Goal: Information Seeking & Learning: Learn about a topic

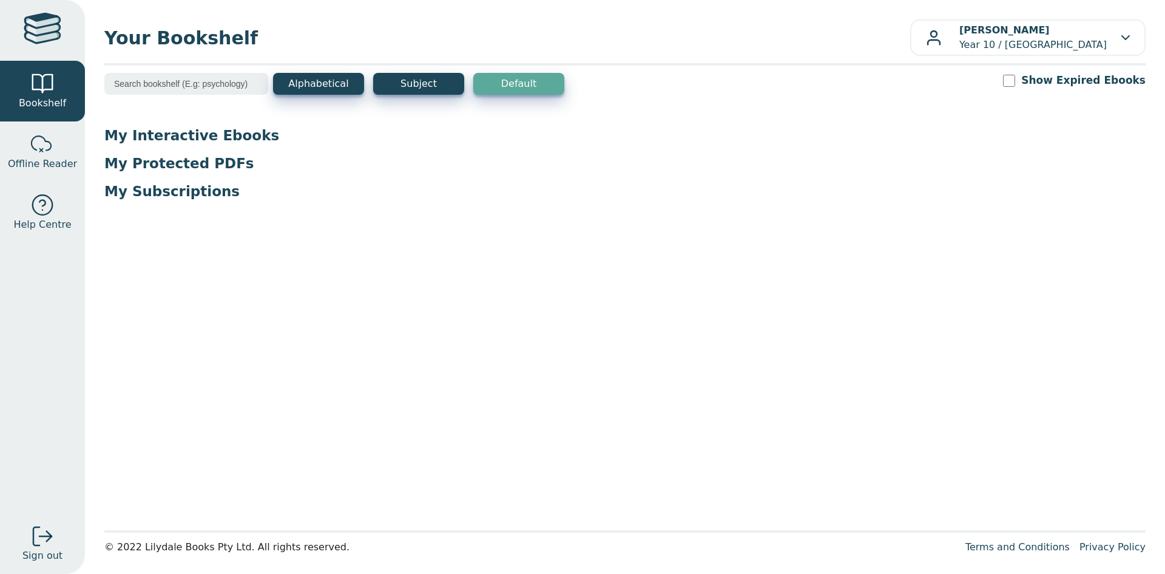
click at [195, 140] on p "My Interactive Ebooks" at bounding box center [625, 135] width 1042 height 18
click at [164, 130] on p "My Interactive Ebooks" at bounding box center [625, 135] width 1042 height 18
click at [149, 166] on p "My Protected PDFs" at bounding box center [625, 163] width 1042 height 18
click at [437, 83] on button "Subject" at bounding box center [418, 84] width 91 height 22
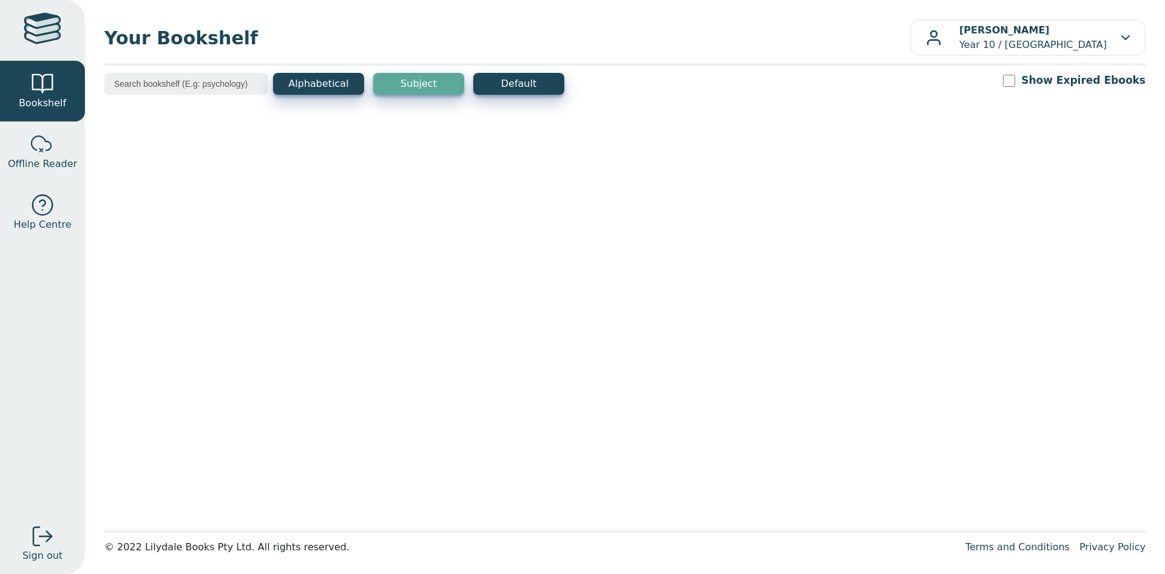
click at [182, 89] on input "search" at bounding box center [186, 84] width 164 height 22
click at [308, 88] on button "Alphabetical" at bounding box center [318, 84] width 91 height 22
click at [508, 81] on button "Default" at bounding box center [518, 84] width 91 height 22
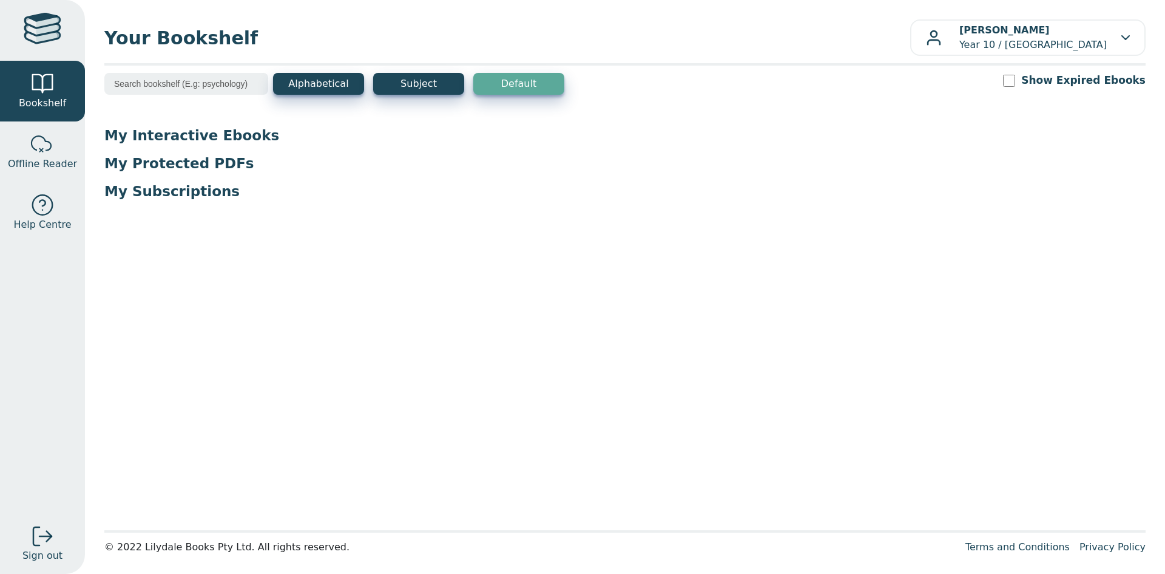
click at [156, 133] on p "My Interactive Ebooks" at bounding box center [625, 135] width 1042 height 18
click at [185, 167] on p "My Protected PDFs" at bounding box center [625, 163] width 1042 height 18
click at [141, 195] on p "My Subscriptions" at bounding box center [625, 191] width 1042 height 18
click at [140, 195] on p "My Subscriptions" at bounding box center [625, 191] width 1042 height 18
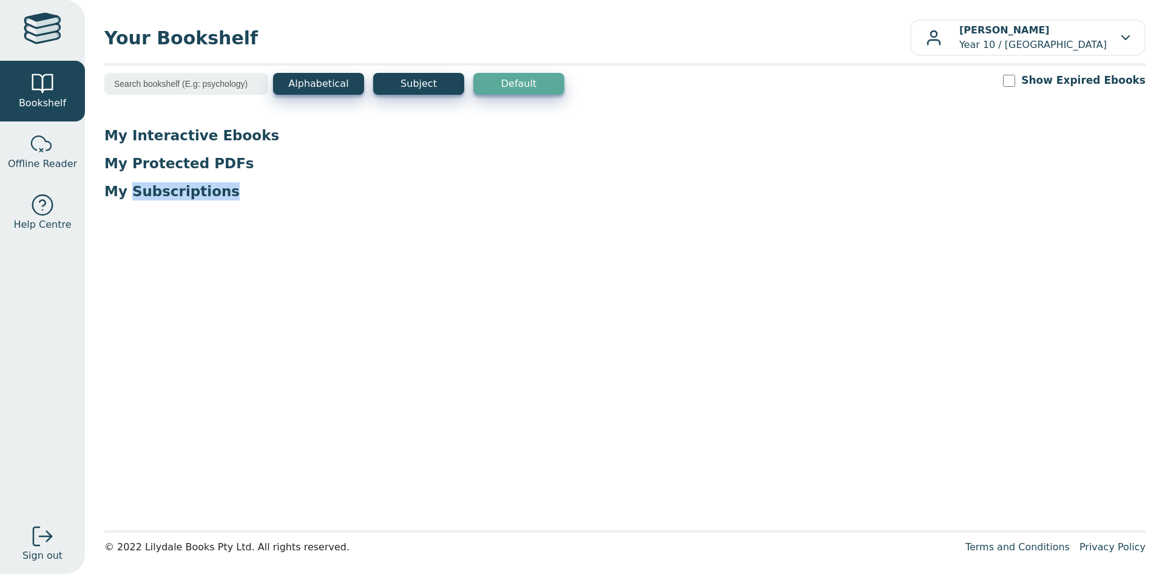
click at [243, 205] on div "My Interactive Ebooks My Protected PDFs My Subscriptions" at bounding box center [625, 168] width 1042 height 84
click at [192, 199] on p "My Subscriptions" at bounding box center [625, 191] width 1042 height 18
click at [1016, 83] on input "Show Expired Ebooks" at bounding box center [1009, 81] width 12 height 12
checkbox input "false"
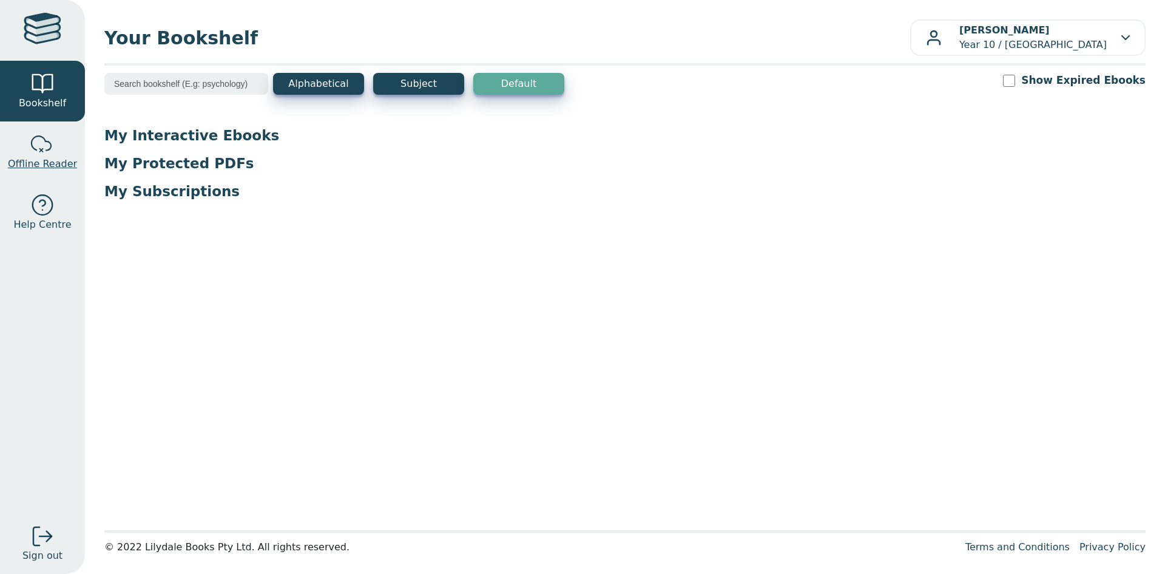
click at [37, 146] on div at bounding box center [42, 144] width 24 height 24
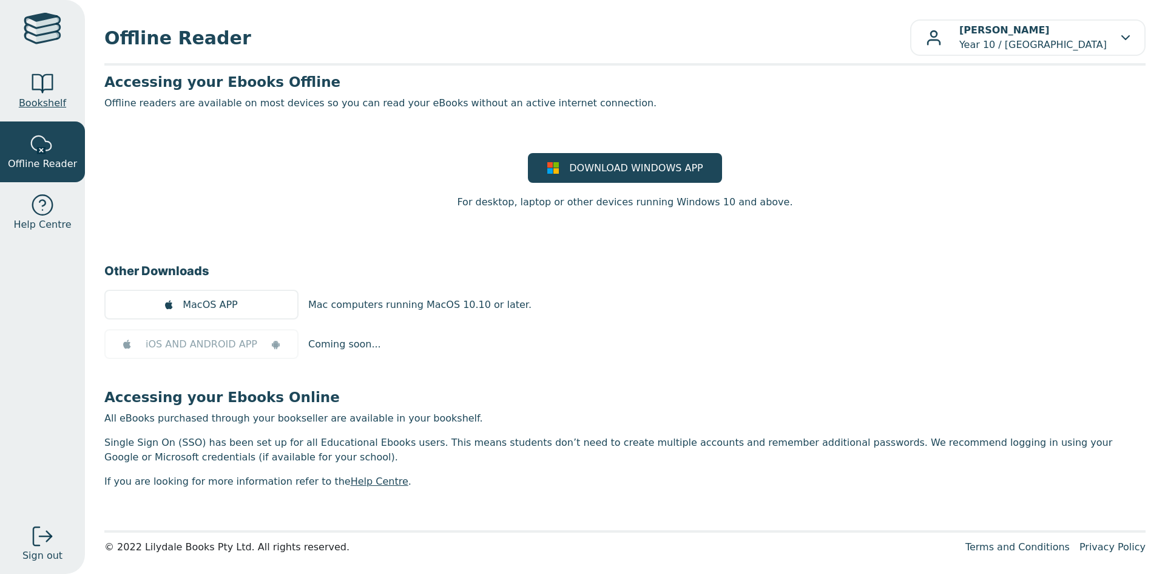
click at [46, 94] on div at bounding box center [42, 84] width 24 height 24
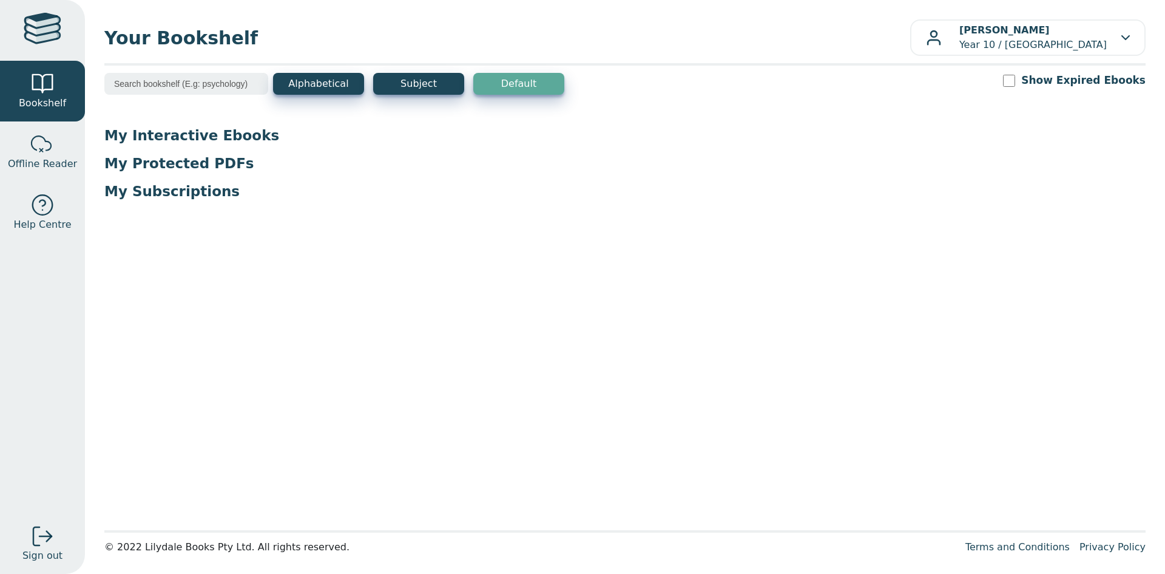
click at [164, 86] on input "search" at bounding box center [186, 84] width 164 height 22
type input "math"
click at [419, 83] on button "Subject" at bounding box center [418, 84] width 91 height 22
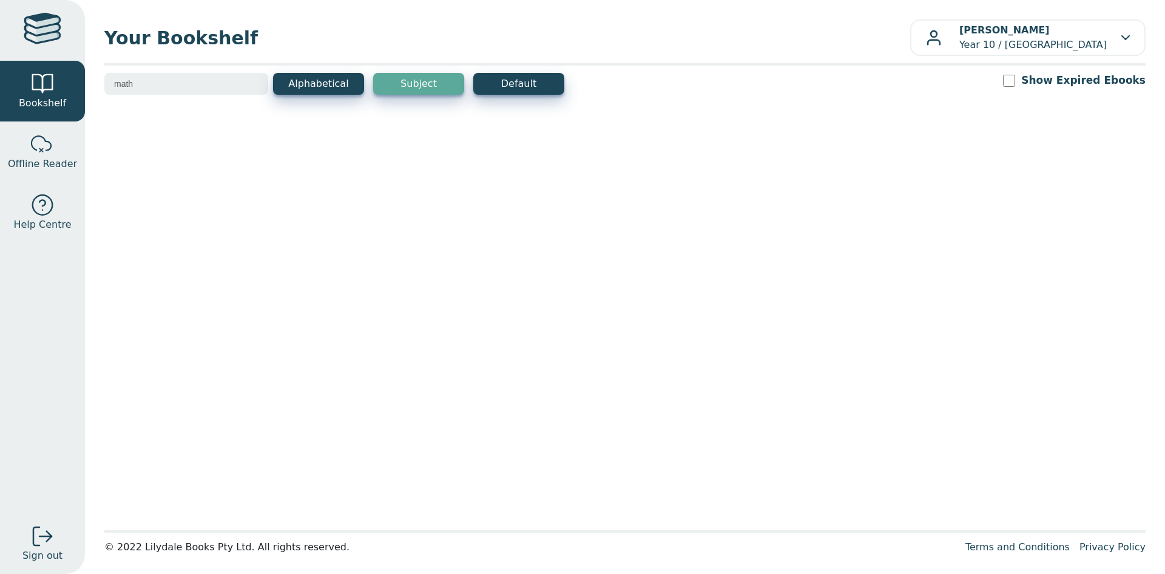
click at [373, 73] on button "Subject" at bounding box center [418, 84] width 91 height 22
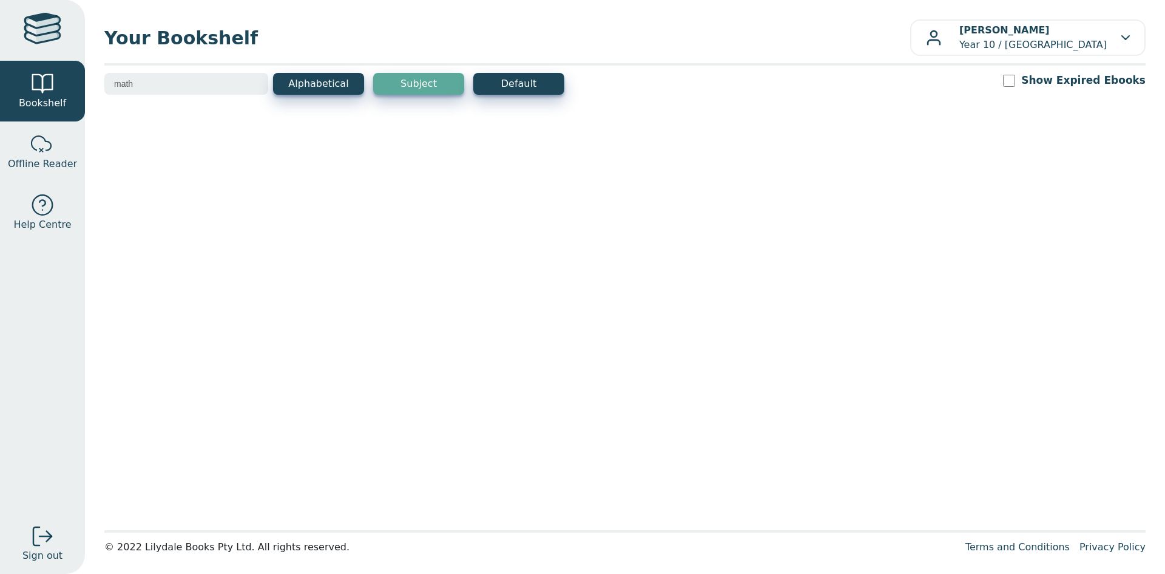
click at [254, 81] on input "math" at bounding box center [186, 84] width 164 height 22
click at [21, 21] on link at bounding box center [42, 30] width 85 height 61
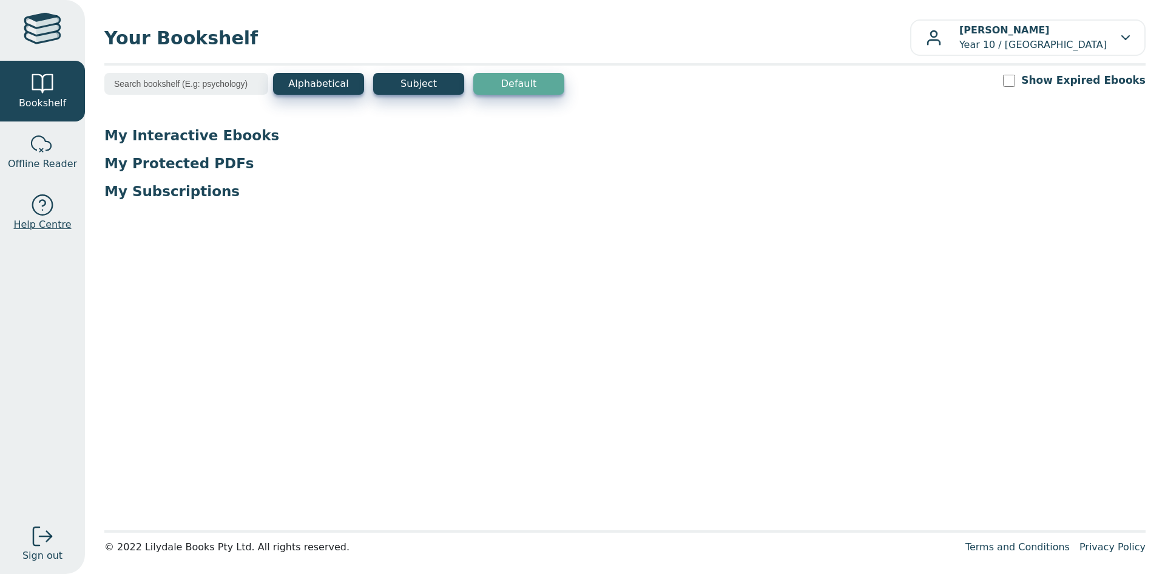
click at [39, 202] on div at bounding box center [42, 205] width 24 height 24
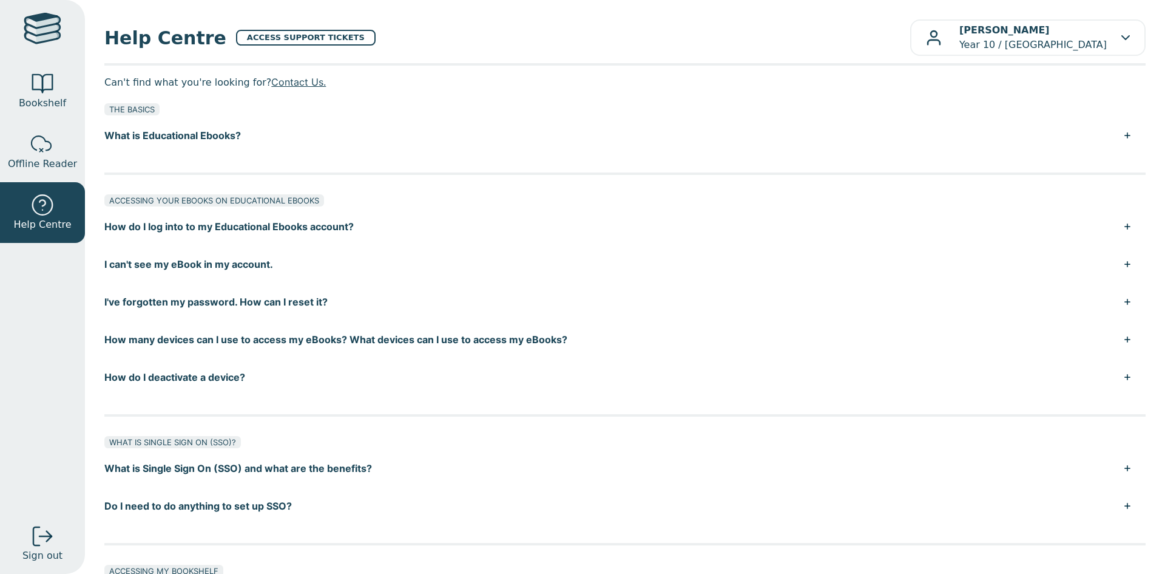
click at [225, 260] on button "I can't see my eBook in my account." at bounding box center [625, 264] width 1042 height 38
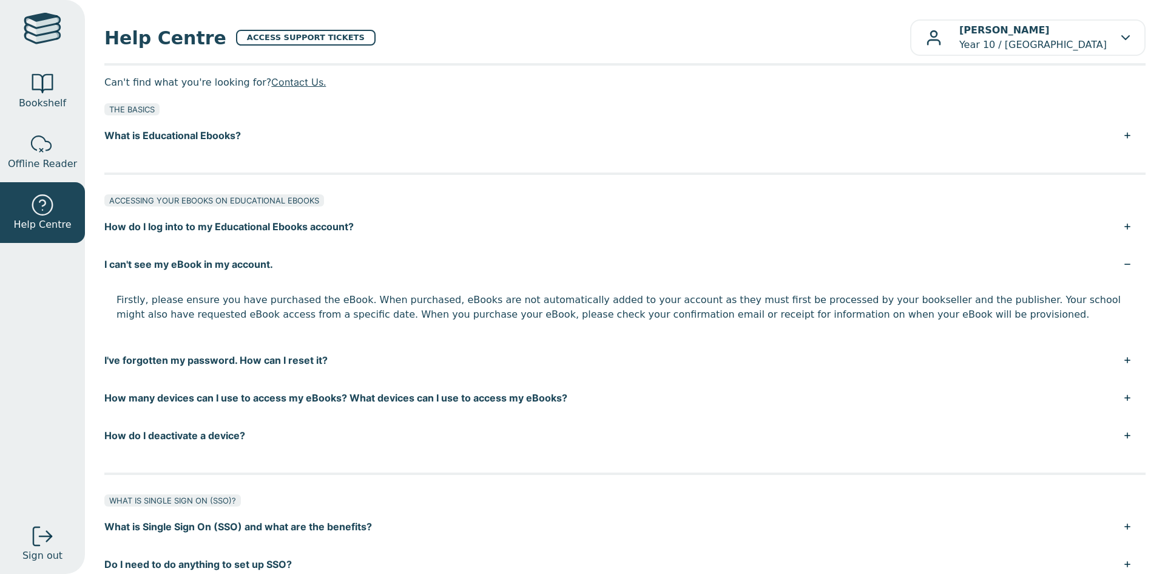
scroll to position [182, 0]
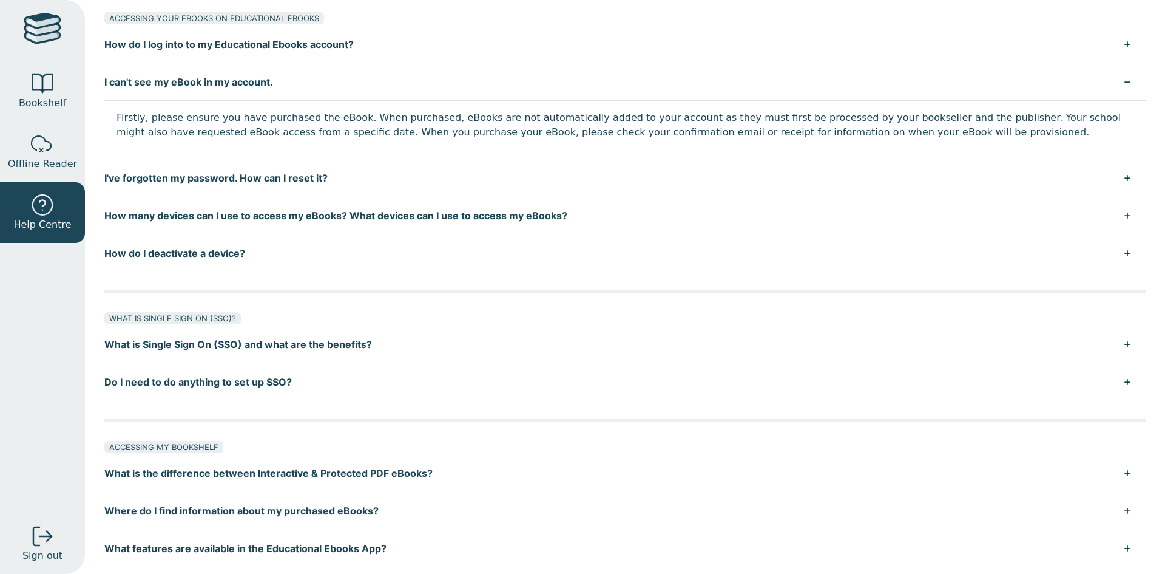
click at [318, 501] on button "Where do I find information about my purchased eBooks?" at bounding box center [625, 511] width 1042 height 38
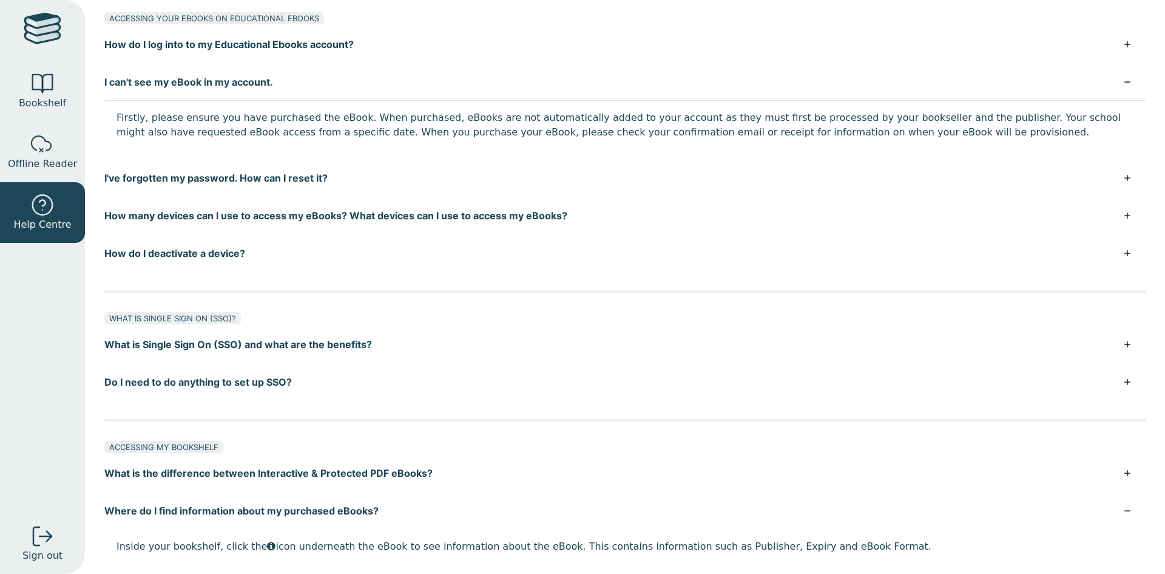
click at [266, 516] on button "Where do I find information about my purchased eBooks?" at bounding box center [625, 511] width 1042 height 38
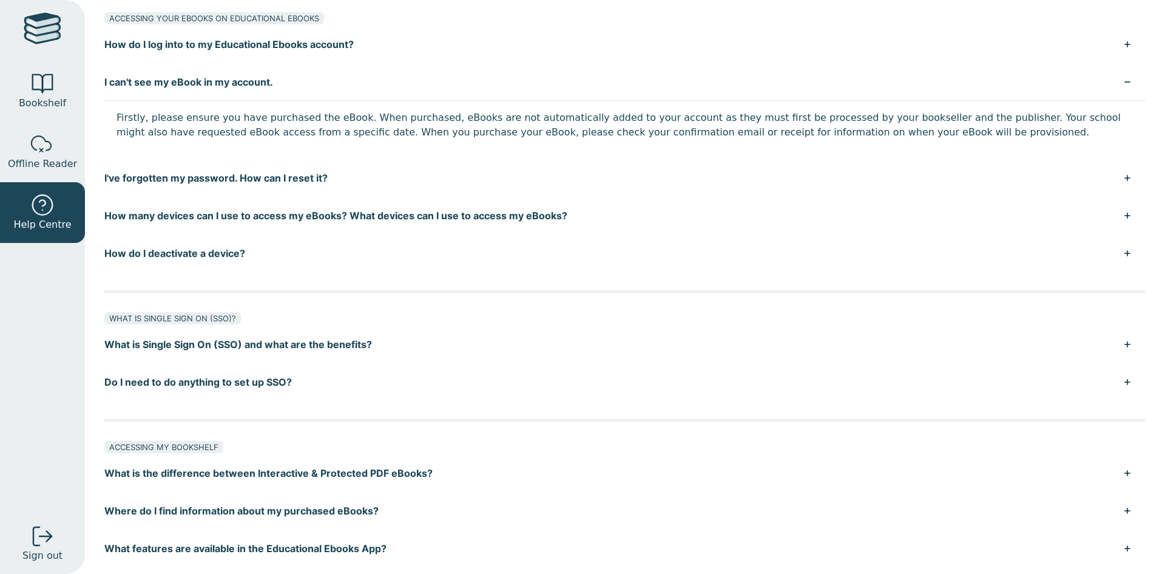
scroll to position [364, 0]
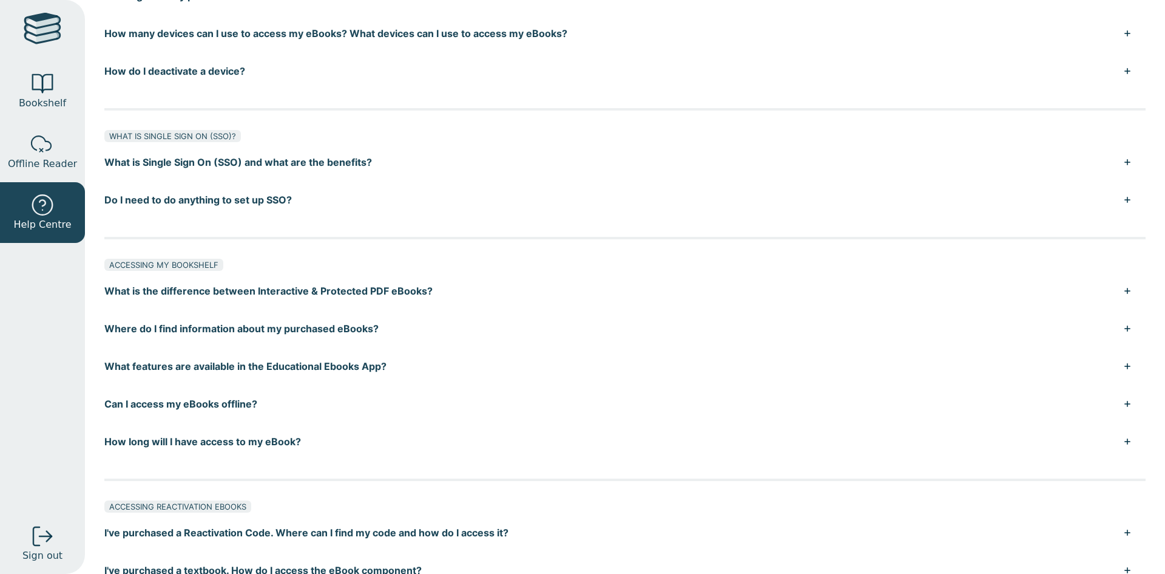
click at [203, 401] on button "Can I access my eBooks offline?" at bounding box center [625, 404] width 1042 height 38
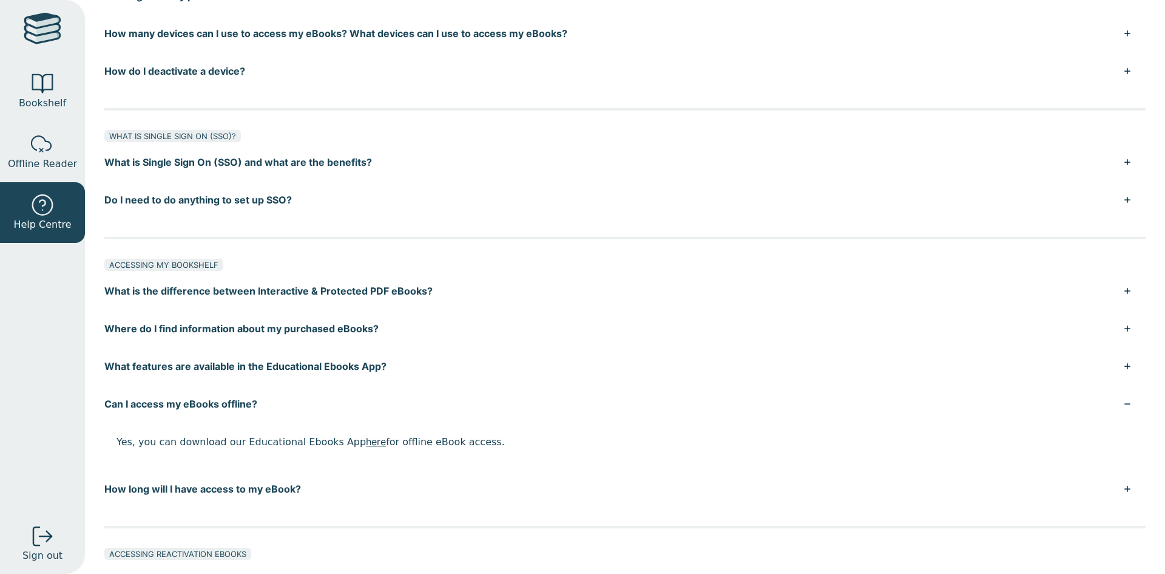
click at [216, 399] on button "Can I access my eBooks offline?" at bounding box center [625, 404] width 1042 height 38
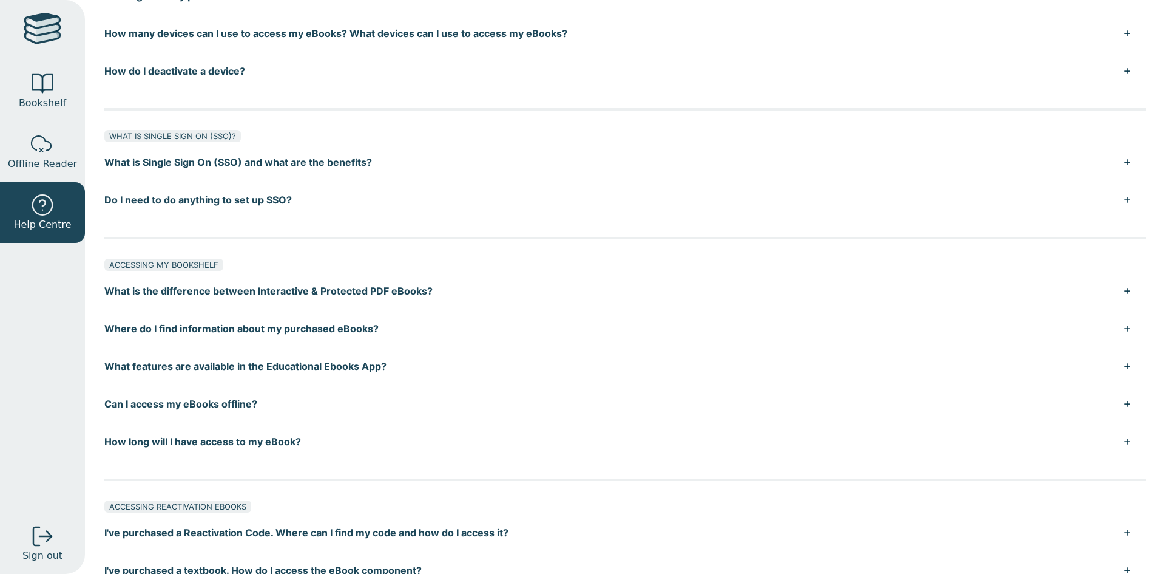
click at [216, 399] on button "Can I access my eBooks offline?" at bounding box center [625, 404] width 1042 height 38
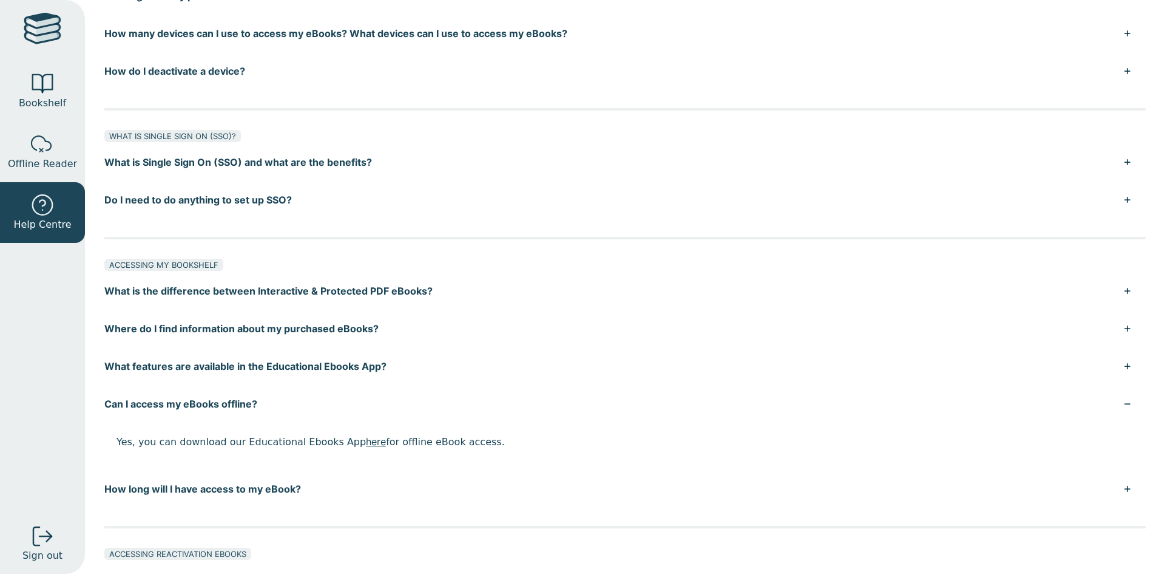
click at [236, 401] on button "Can I access my eBooks offline?" at bounding box center [625, 404] width 1042 height 38
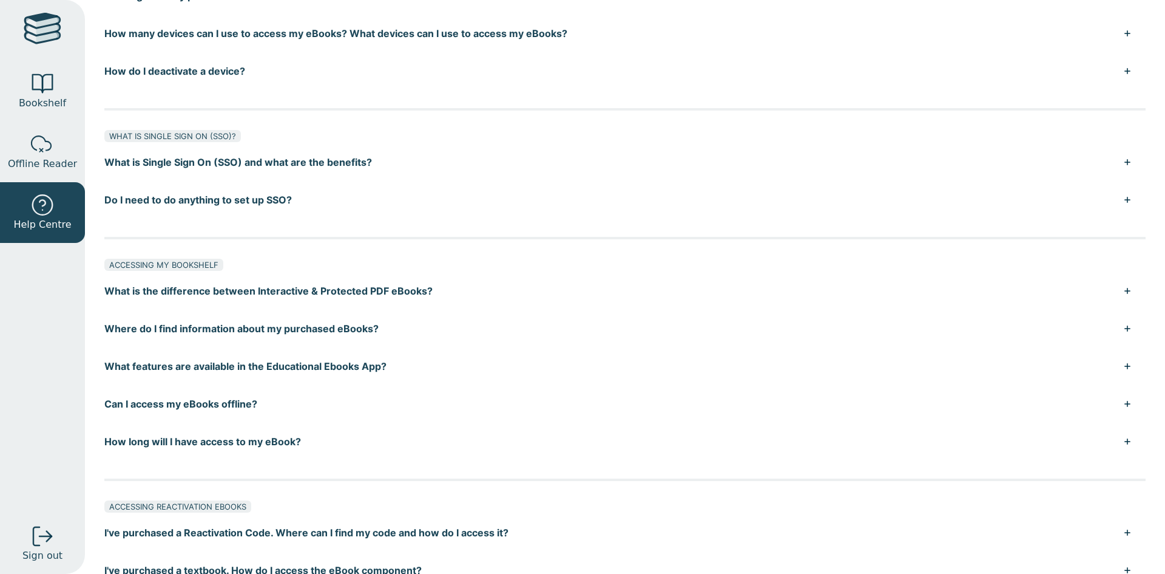
scroll to position [546, 0]
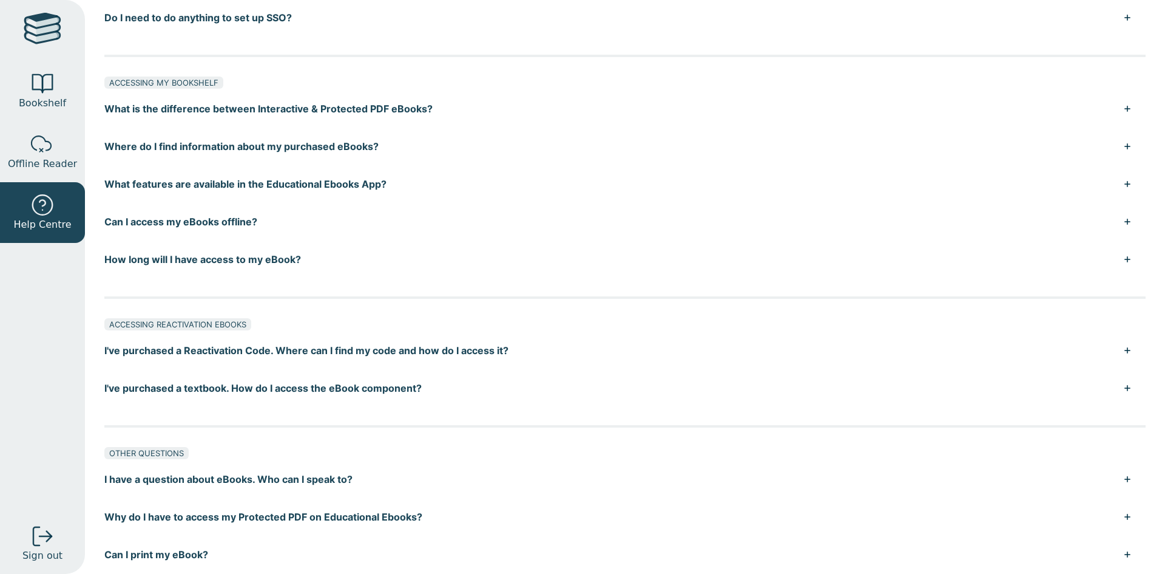
click at [205, 383] on button "I've purchased a textbook. How do I access the eBook component?" at bounding box center [625, 388] width 1042 height 38
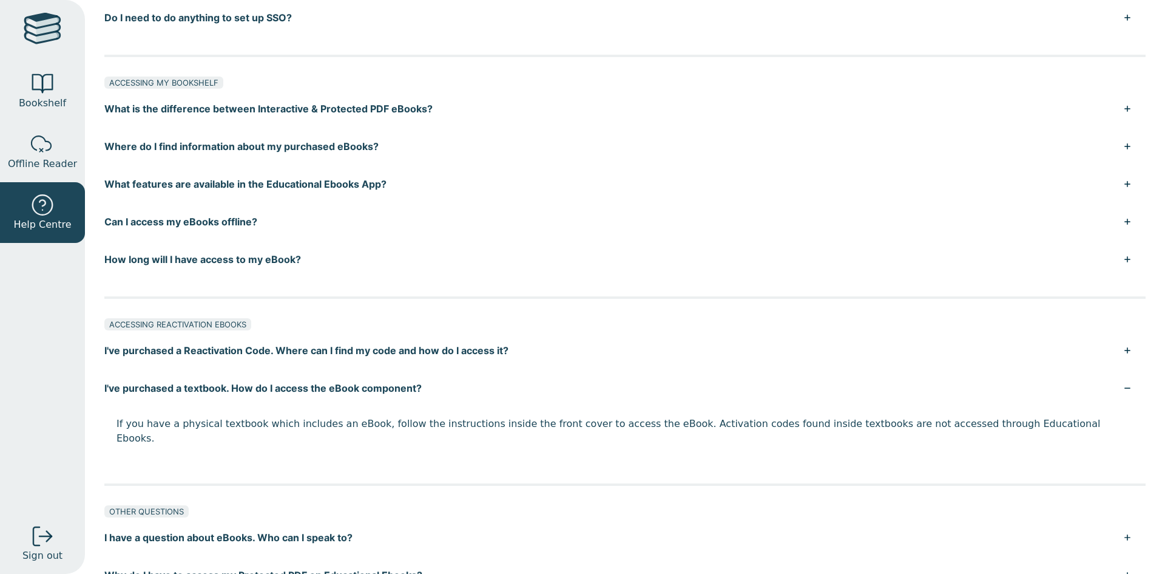
click at [205, 383] on button "I've purchased a textbook. How do I access the eBook component?" at bounding box center [625, 388] width 1042 height 38
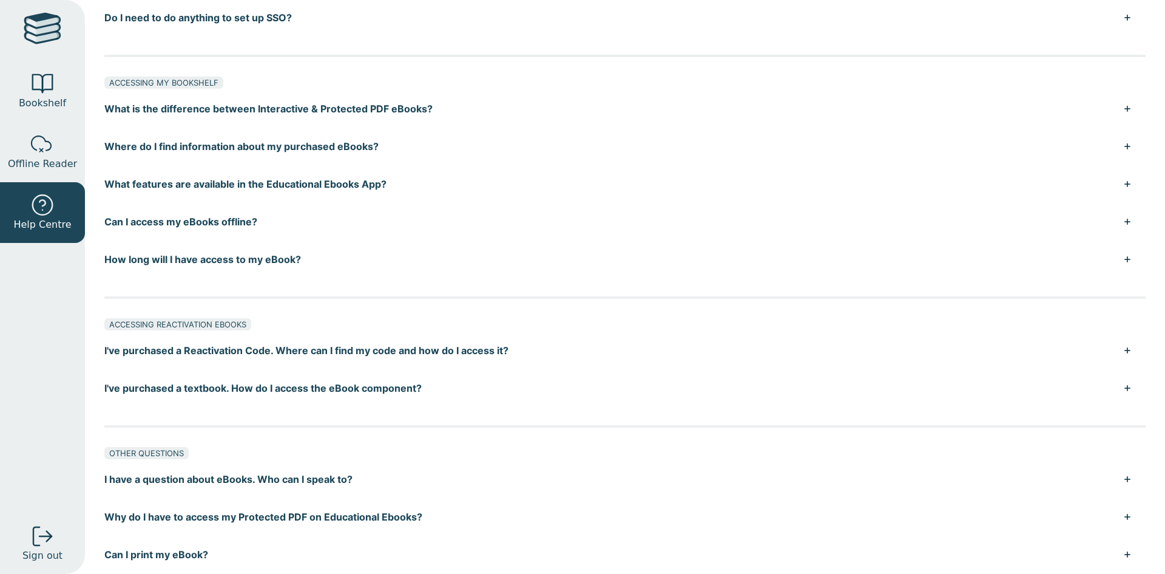
scroll to position [728, 0]
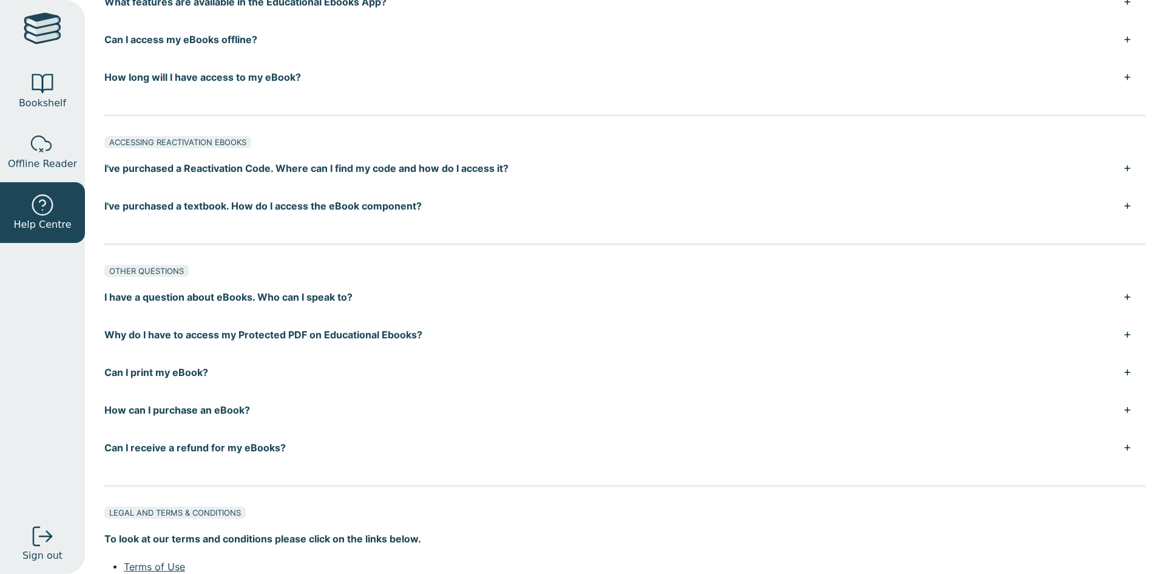
click at [150, 372] on button "Can I print my eBook?" at bounding box center [625, 372] width 1042 height 38
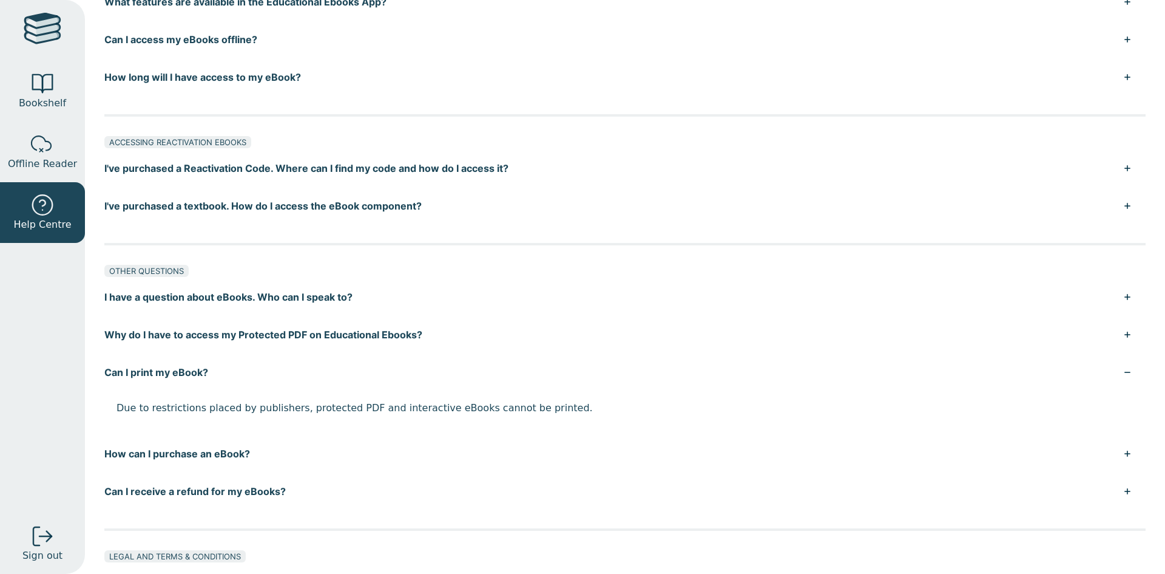
click at [150, 373] on button "Can I print my eBook?" at bounding box center [625, 372] width 1042 height 38
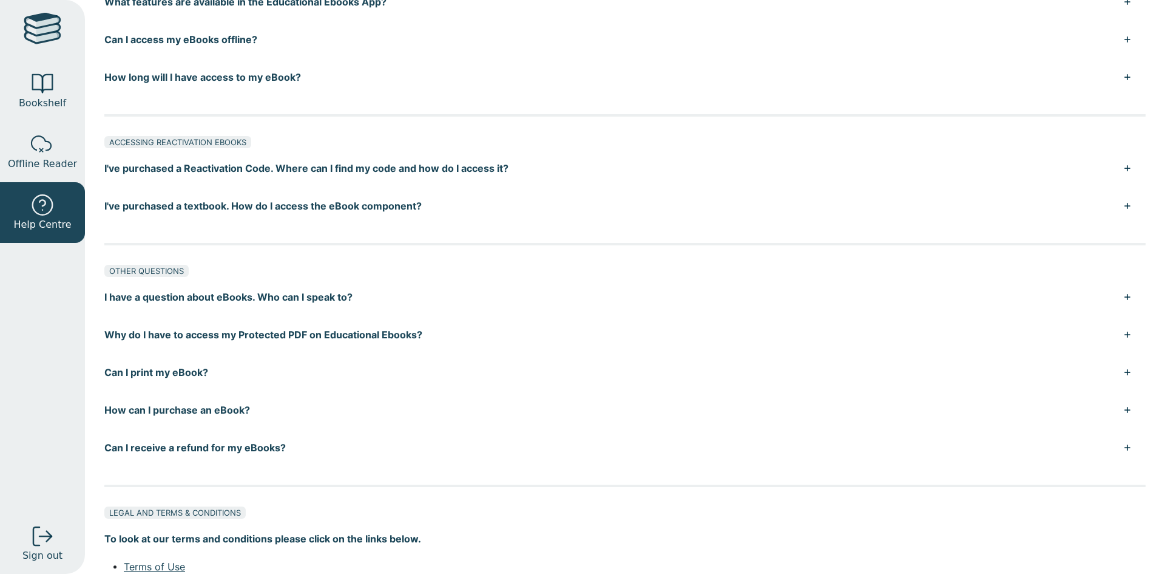
click at [160, 412] on button "How can I purchase an eBook?" at bounding box center [625, 410] width 1042 height 38
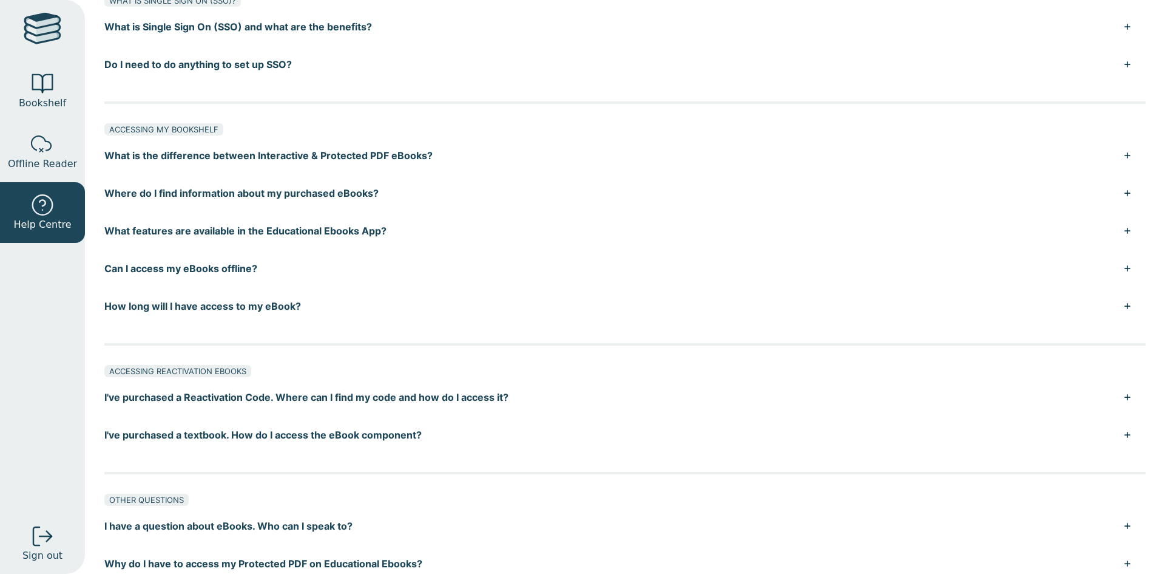
scroll to position [317, 0]
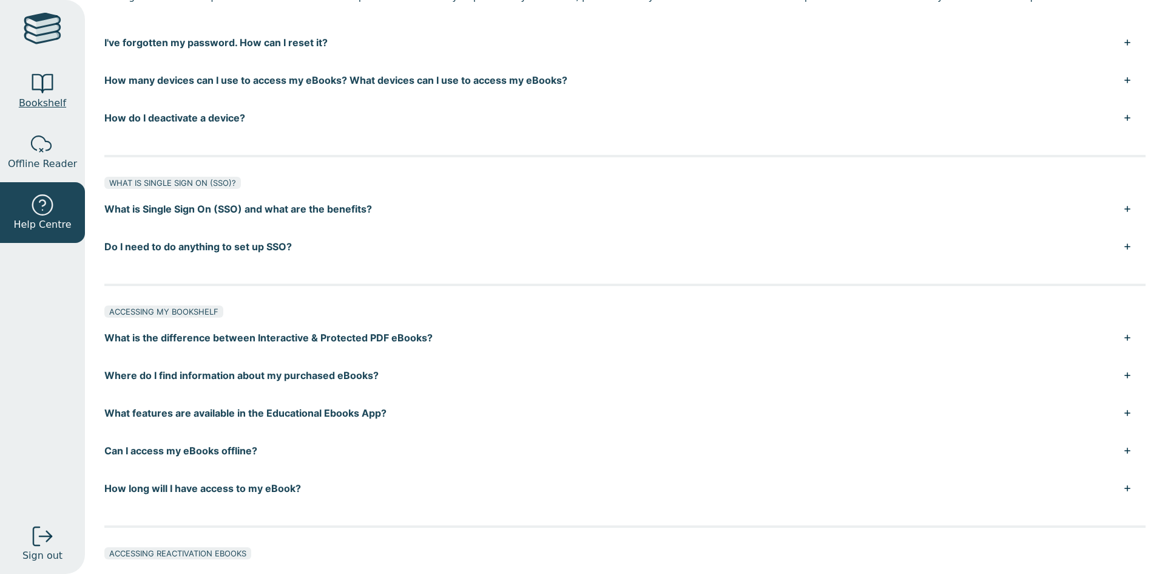
click at [64, 96] on link "Bookshelf" at bounding box center [42, 91] width 85 height 61
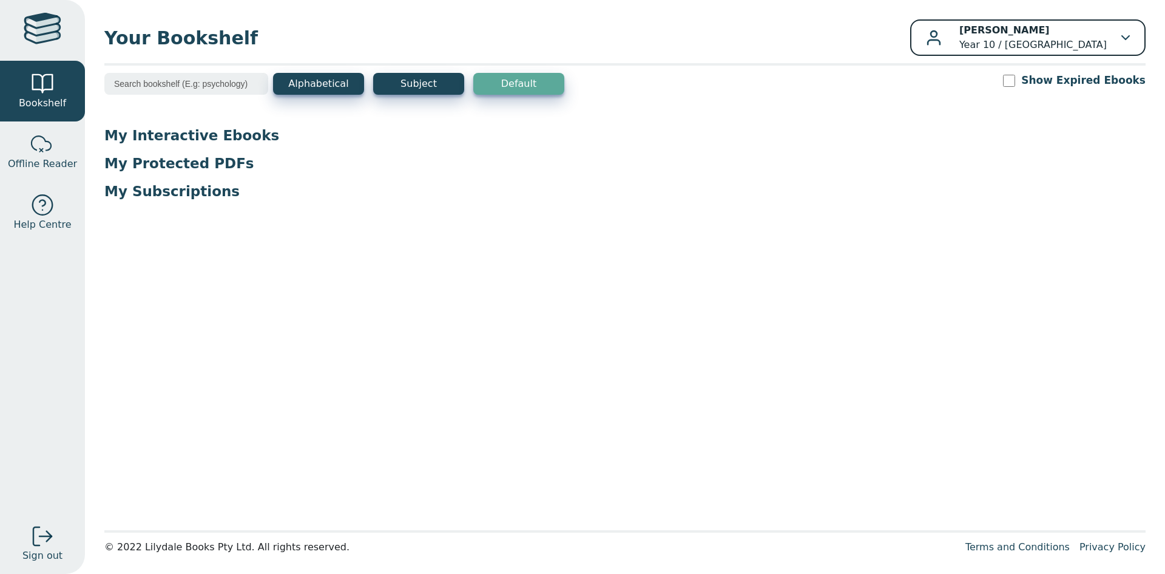
click at [1050, 48] on p "[PERSON_NAME] Year 10 / [GEOGRAPHIC_DATA]" at bounding box center [1034, 37] width 148 height 29
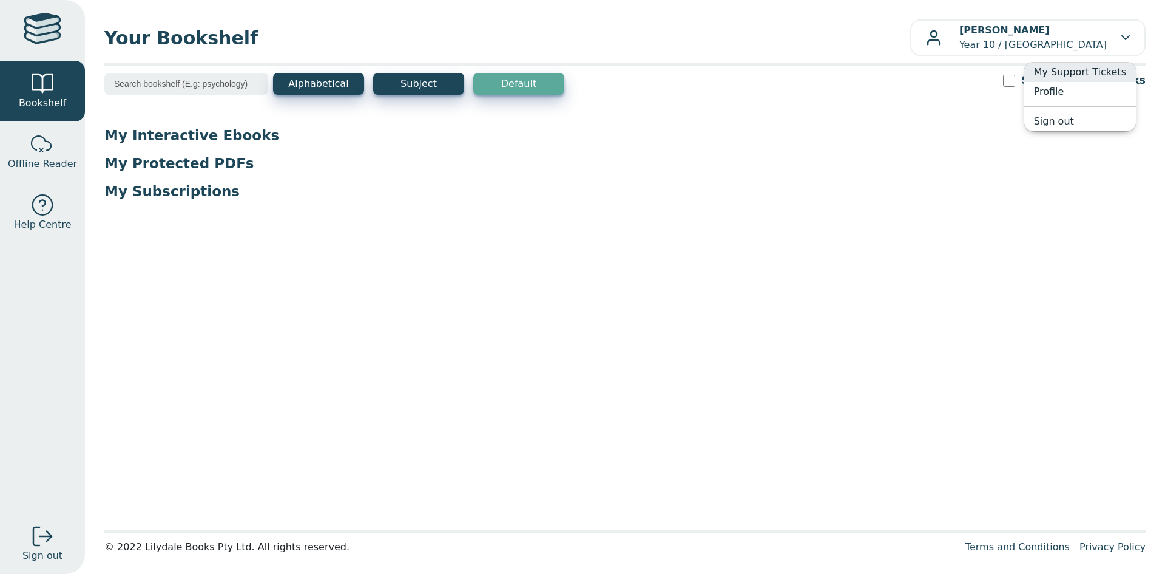
click at [1051, 72] on link "My Support Tickets" at bounding box center [1081, 72] width 112 height 19
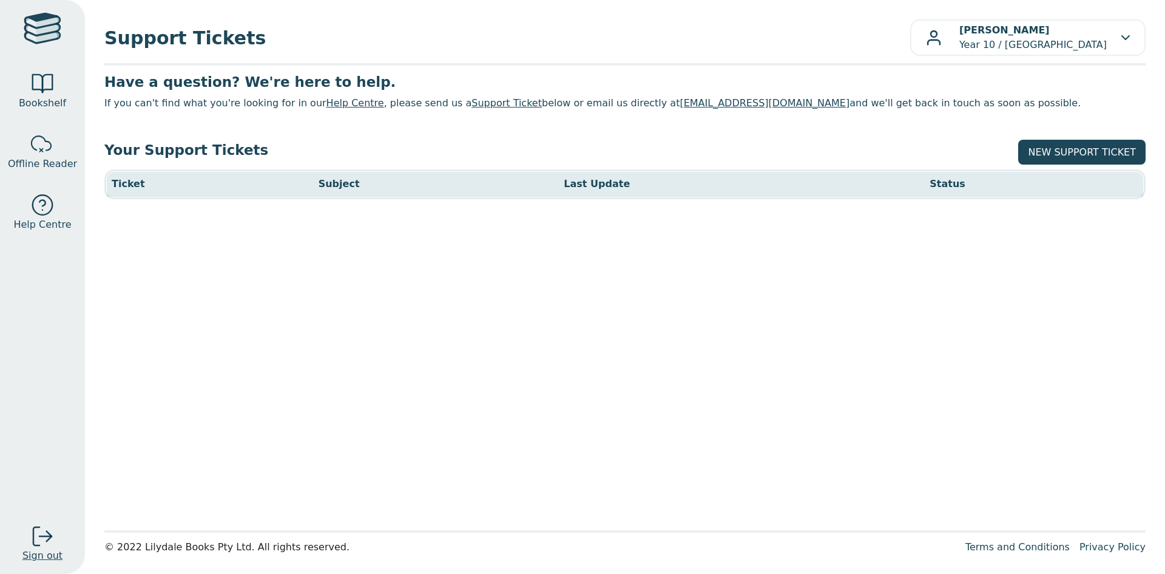
click at [35, 532] on div at bounding box center [42, 536] width 24 height 24
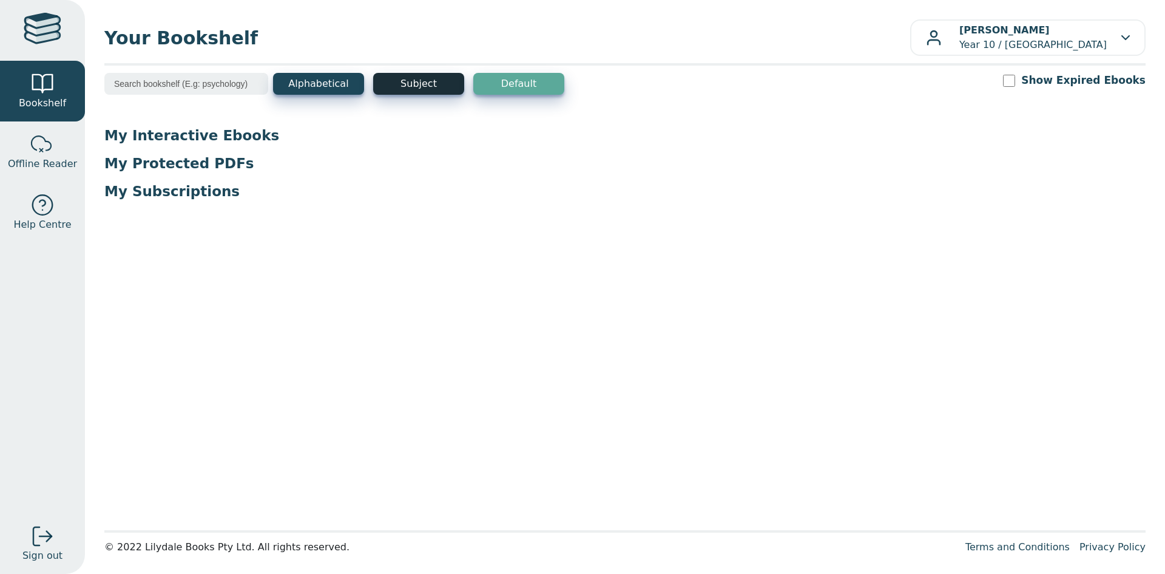
click at [415, 76] on button "Subject" at bounding box center [418, 84] width 91 height 22
